Goal: Information Seeking & Learning: Learn about a topic

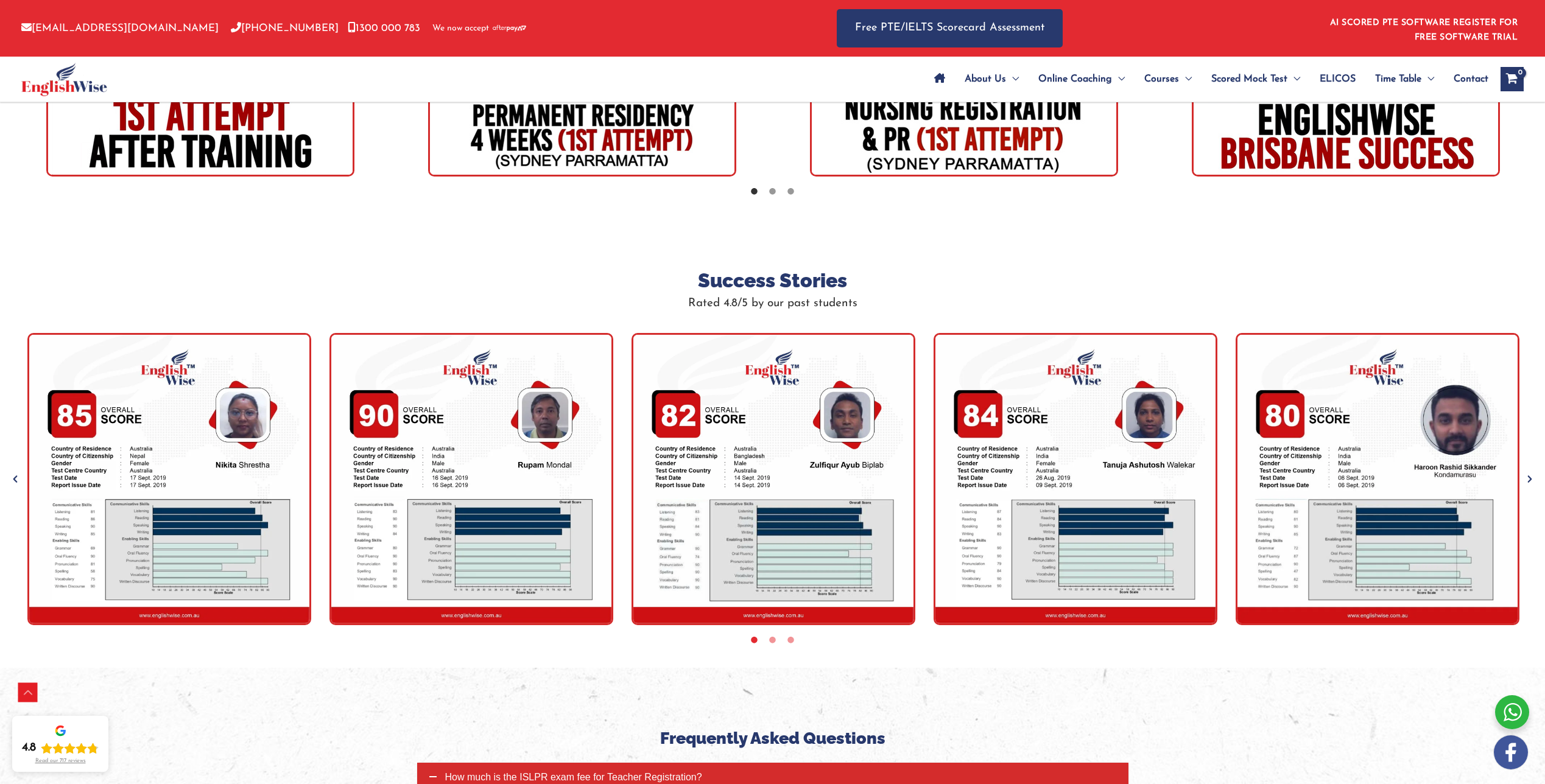
scroll to position [4000, 0]
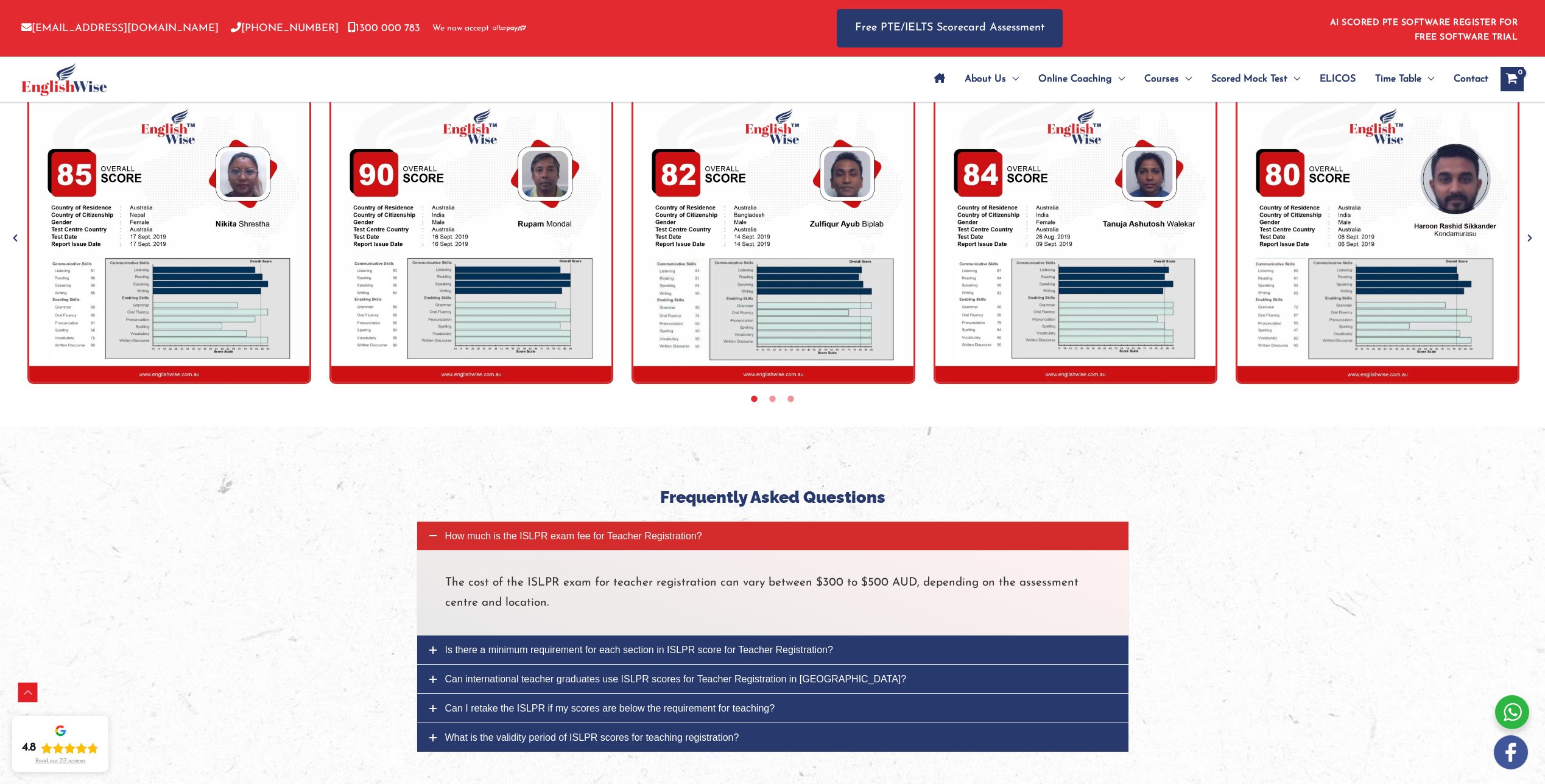
click at [437, 636] on link "Is there a minimum requirement for each section in ISLPR score for Teacher Regi…" at bounding box center [773, 650] width 712 height 29
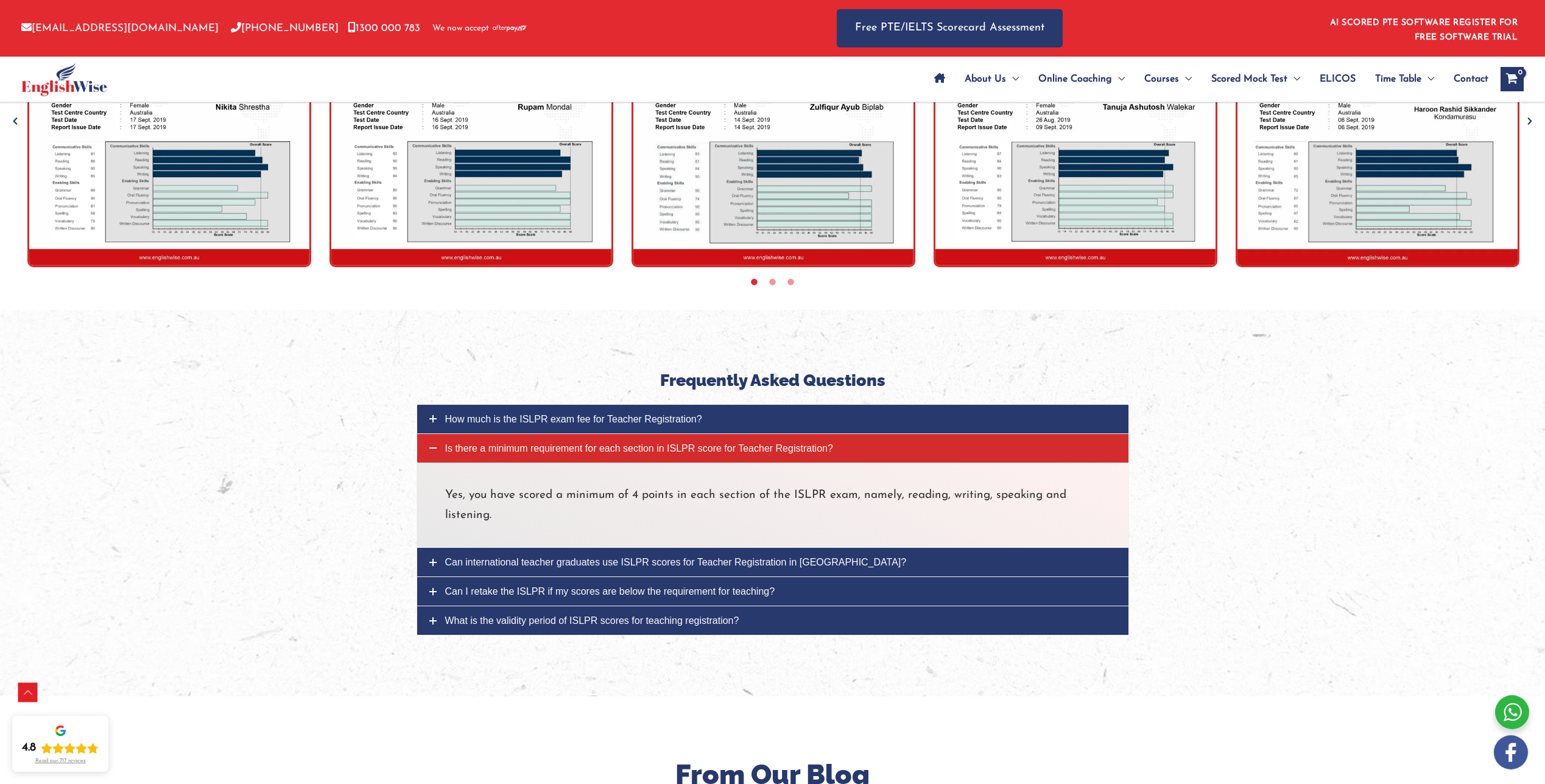
scroll to position [4122, 0]
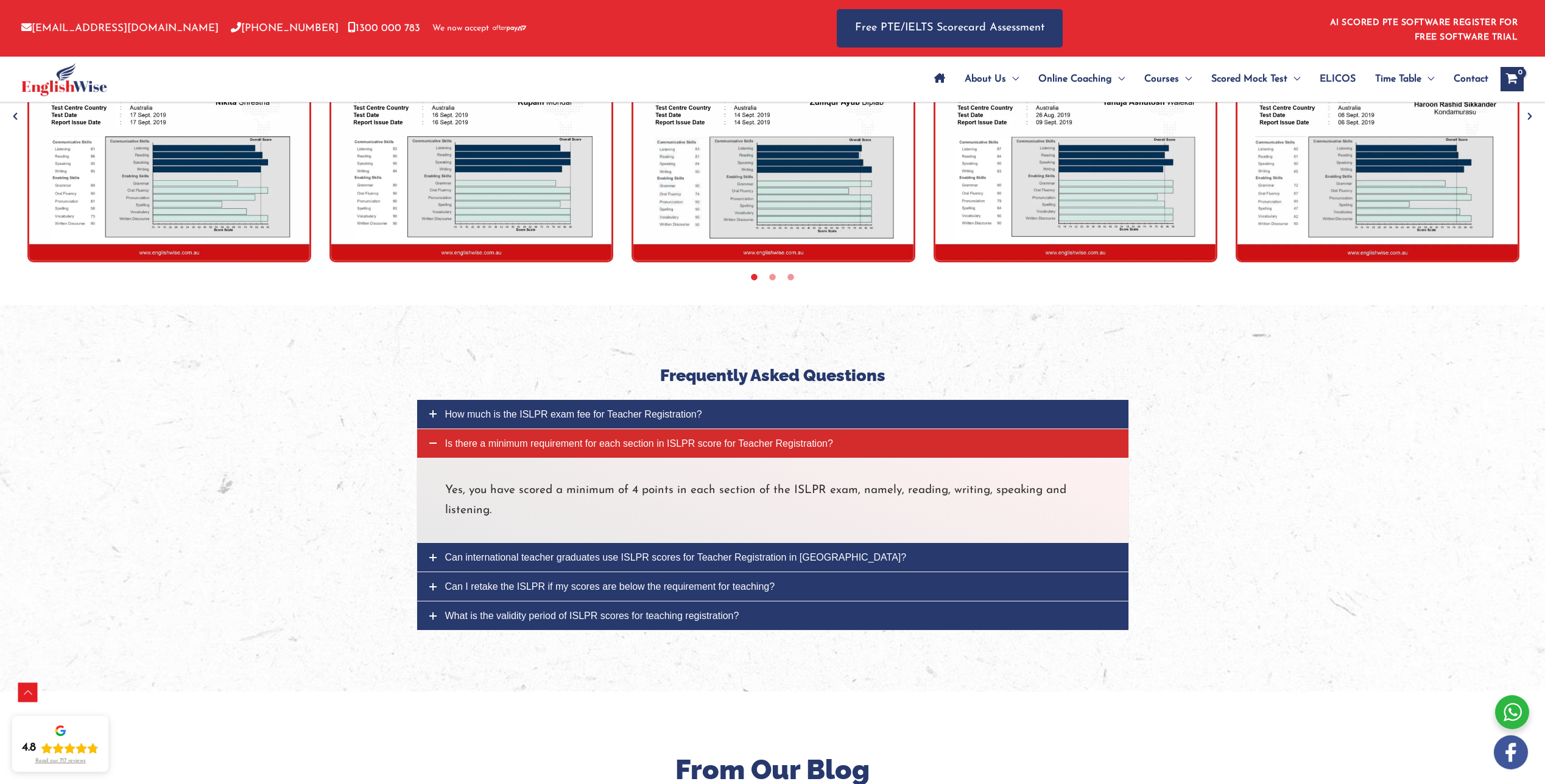
click at [433, 554] on icon at bounding box center [432, 557] width 7 height 7
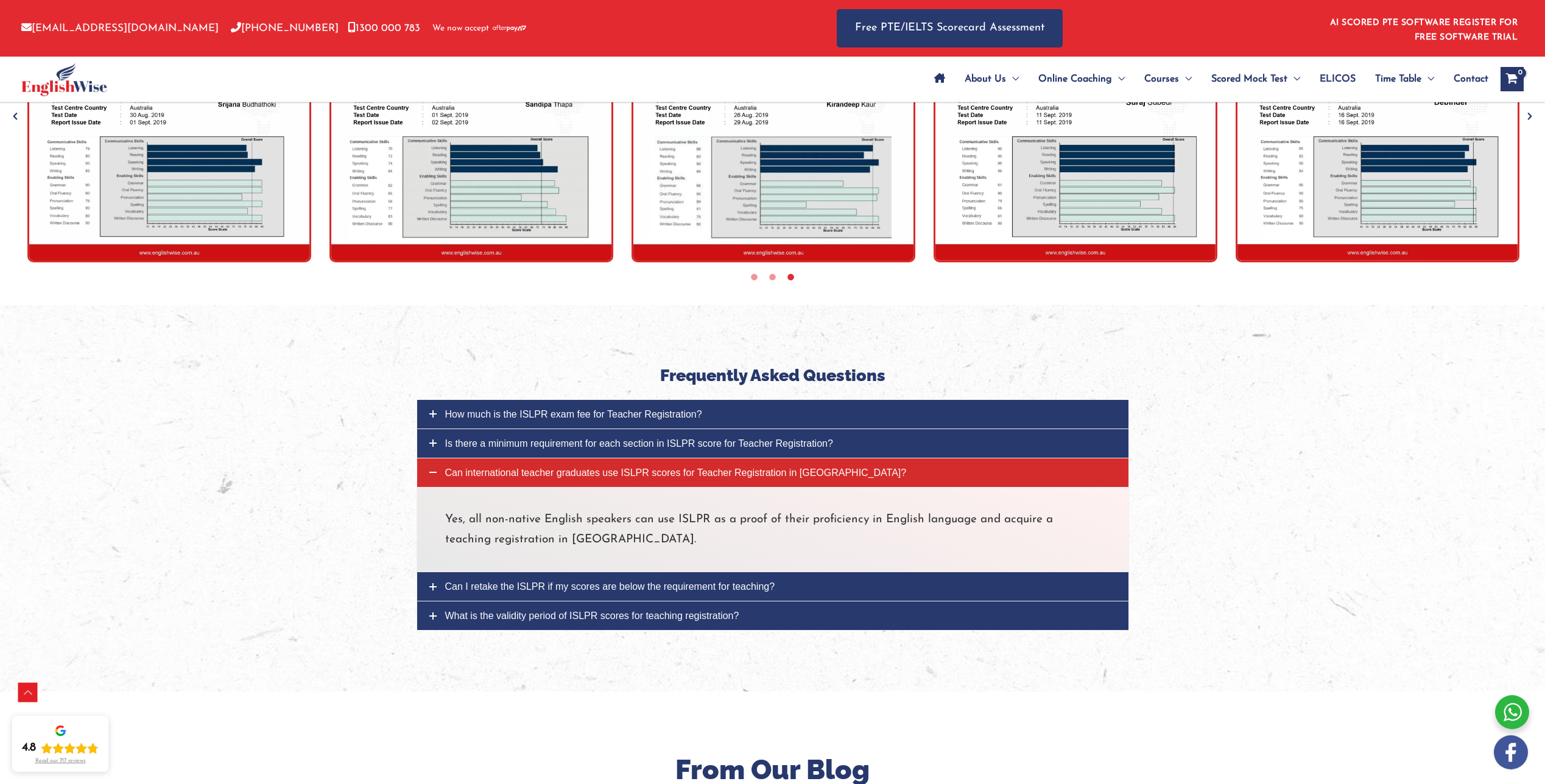
click at [428, 573] on link "Can I retake the ISLPR if my scores are below the requirement for teaching?" at bounding box center [773, 586] width 712 height 29
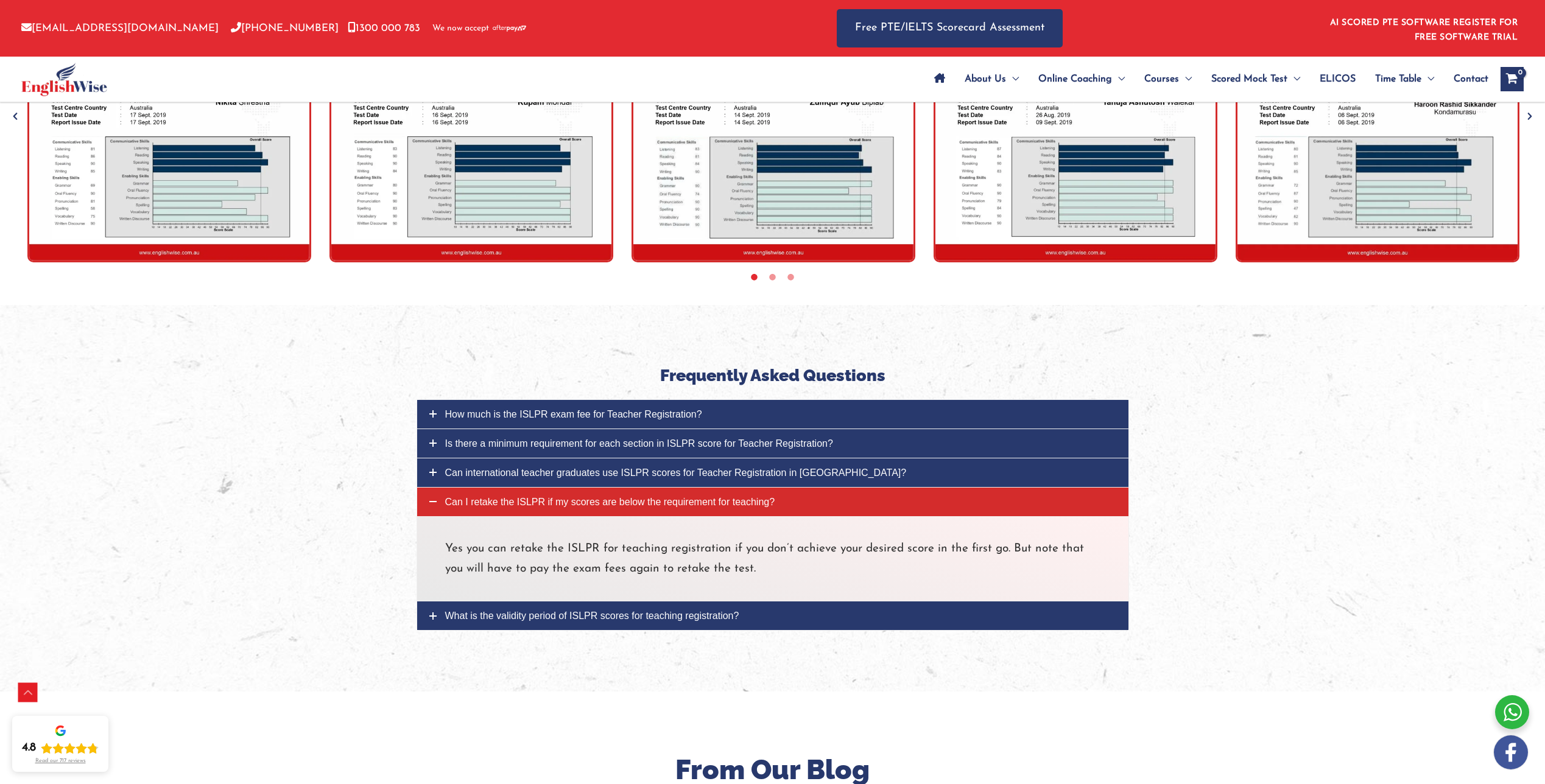
click at [431, 613] on icon at bounding box center [432, 616] width 7 height 7
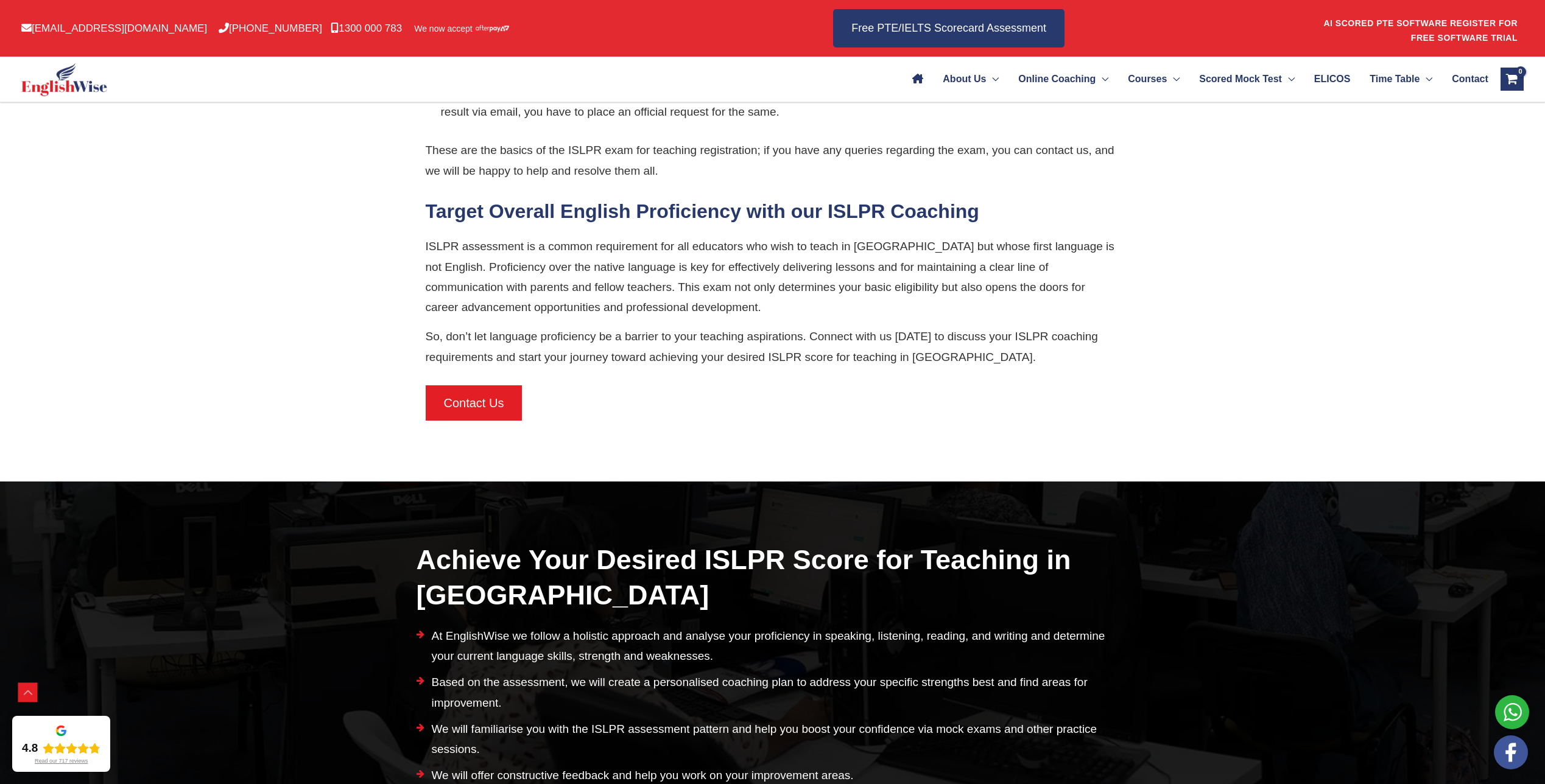
scroll to position [2120, 0]
